Goal: Task Accomplishment & Management: Complete application form

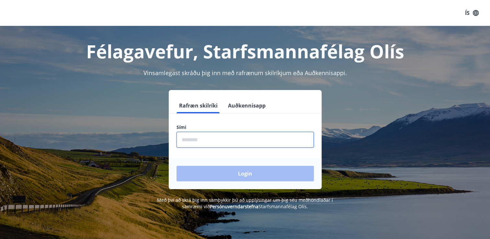
click at [223, 142] on input "phone" at bounding box center [244, 140] width 137 height 16
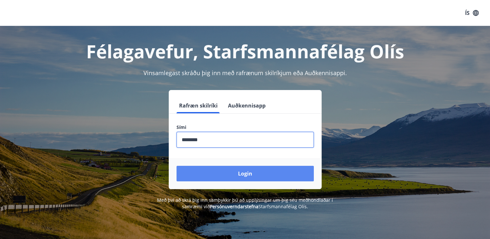
type input "********"
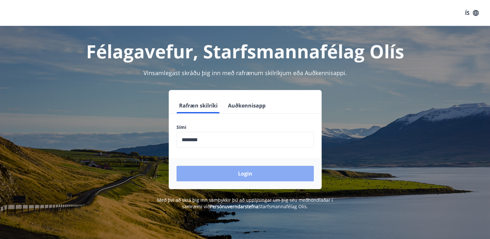
click at [242, 174] on button "Login" at bounding box center [244, 174] width 137 height 16
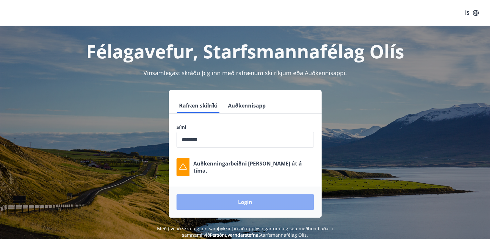
click at [247, 202] on button "Login" at bounding box center [244, 202] width 137 height 16
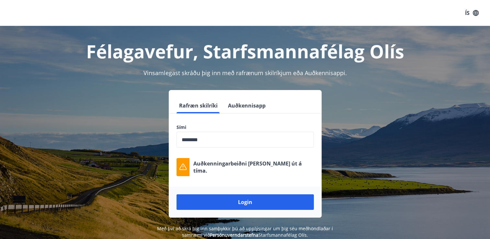
click at [244, 104] on button "Auðkennisapp" at bounding box center [246, 106] width 43 height 16
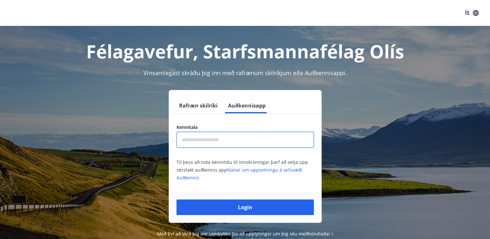
click at [215, 140] on input "text" at bounding box center [244, 140] width 137 height 16
type input "**********"
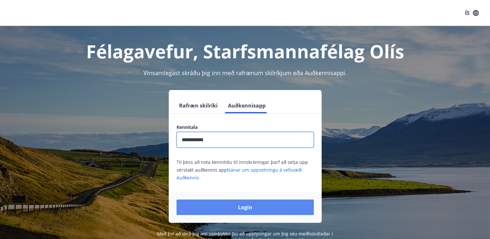
click at [240, 212] on button "Login" at bounding box center [244, 207] width 137 height 16
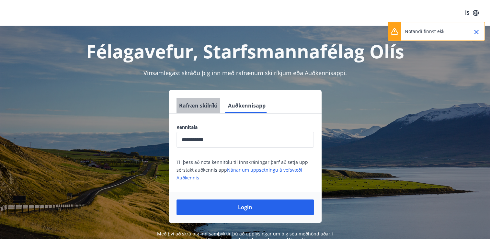
click at [203, 104] on button "Rafræn skilríki" at bounding box center [198, 106] width 44 height 16
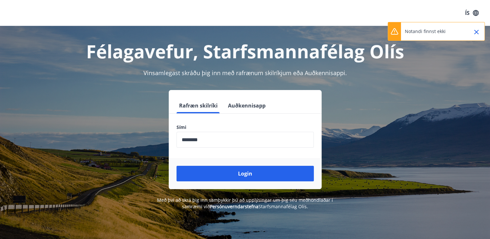
scroll to position [79, 0]
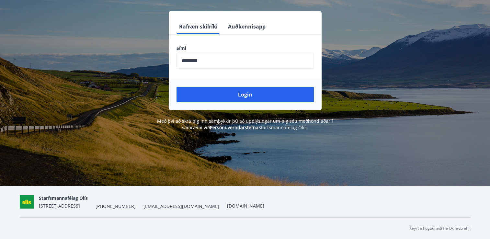
click at [80, 198] on span "Starfsmannafélag Olís" at bounding box center [63, 198] width 49 height 6
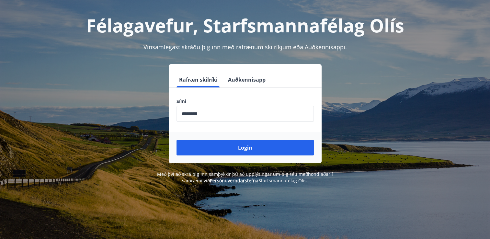
scroll to position [28, 0]
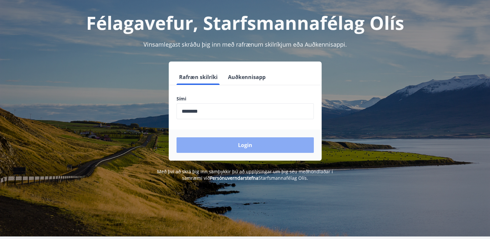
click at [246, 141] on button "Login" at bounding box center [244, 145] width 137 height 16
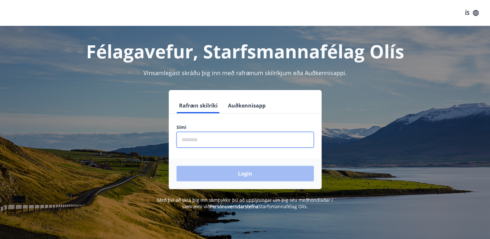
click at [206, 143] on input "phone" at bounding box center [244, 140] width 137 height 16
type input "********"
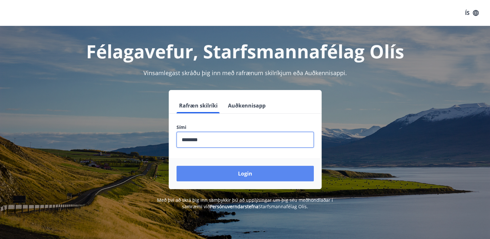
click at [253, 173] on button "Login" at bounding box center [244, 174] width 137 height 16
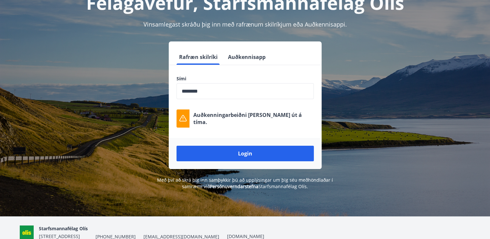
scroll to position [79, 0]
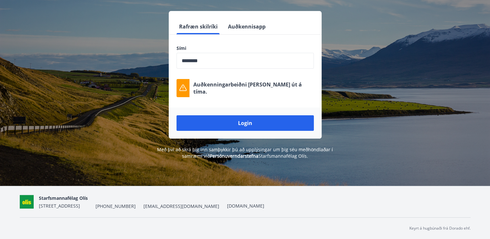
click at [224, 156] on link "Persónuverndarstefna" at bounding box center [234, 156] width 49 height 6
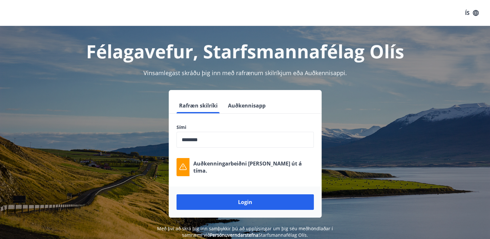
scroll to position [79, 0]
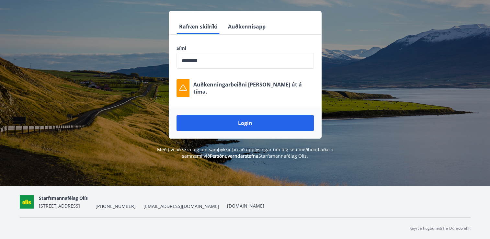
click at [69, 199] on span "Starfsmannafélag Olís" at bounding box center [63, 198] width 49 height 6
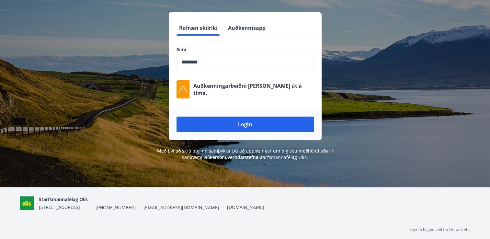
scroll to position [0, 0]
